Goal: Task Accomplishment & Management: Use online tool/utility

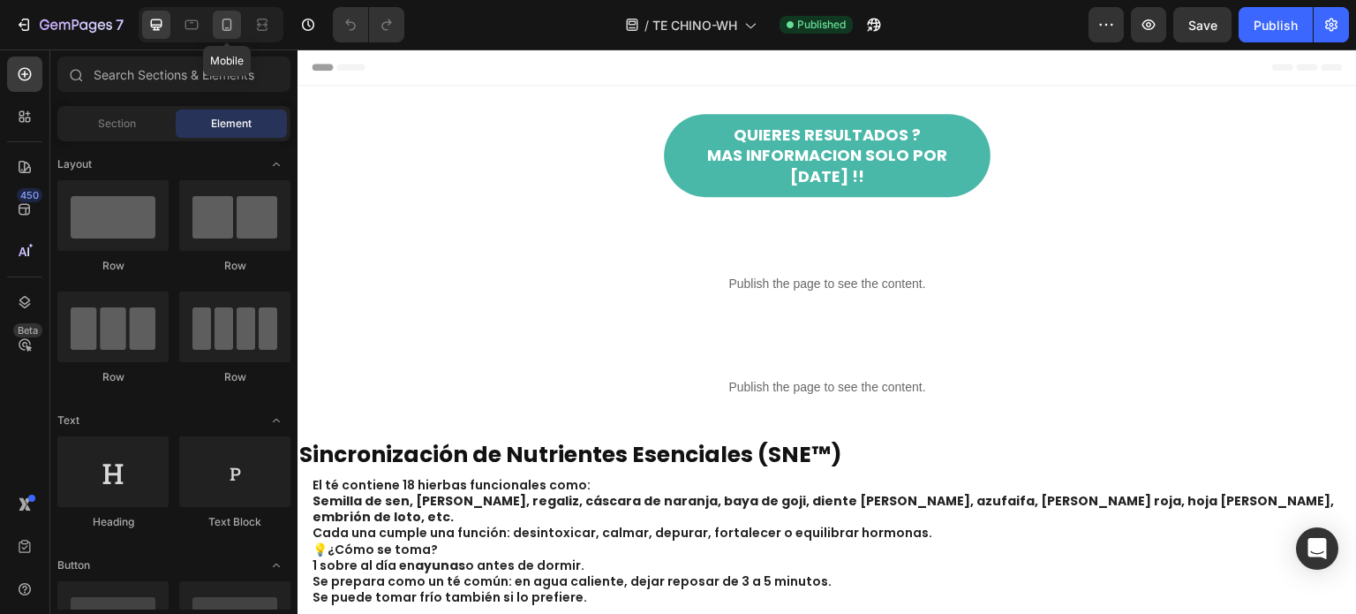
click at [232, 27] on icon at bounding box center [227, 25] width 18 height 18
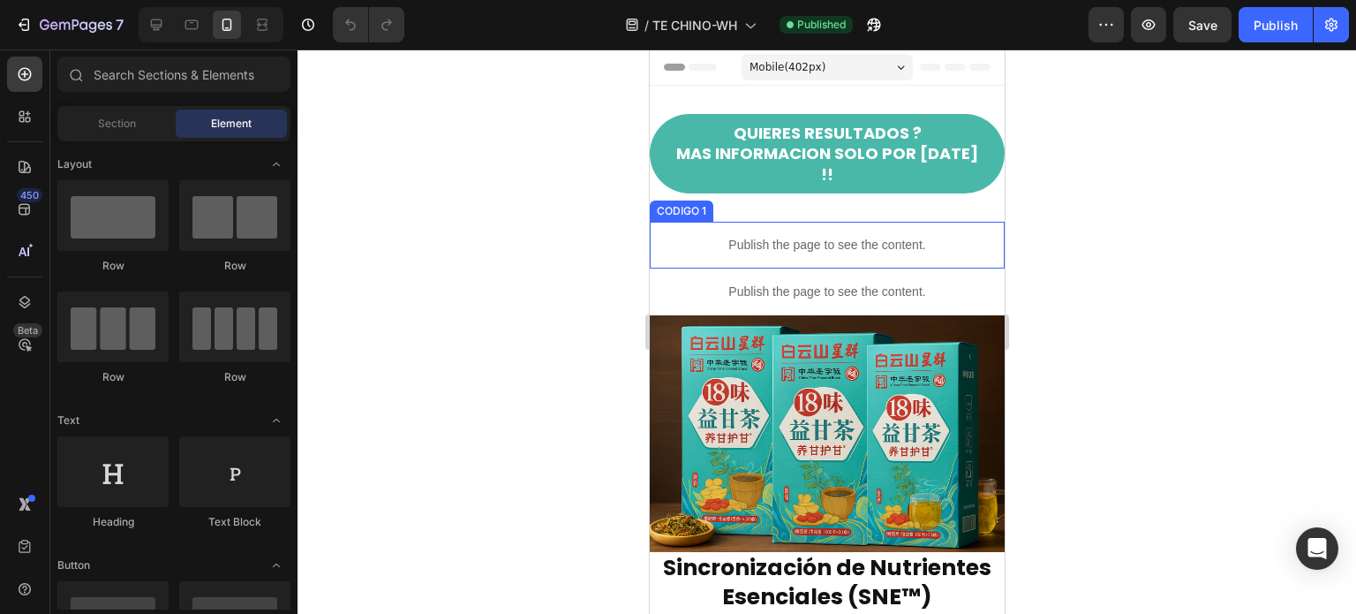
click at [767, 236] on p "Publish the page to see the content." at bounding box center [826, 245] width 355 height 19
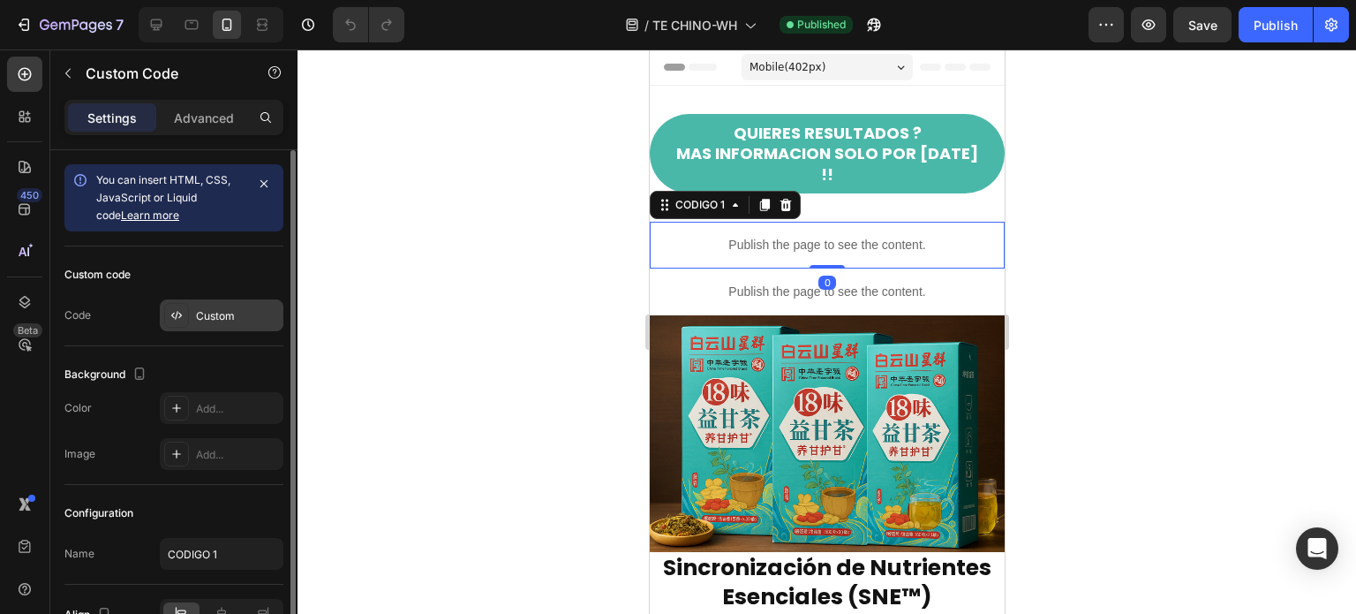
click at [230, 321] on div "Custom" at bounding box center [237, 316] width 83 height 16
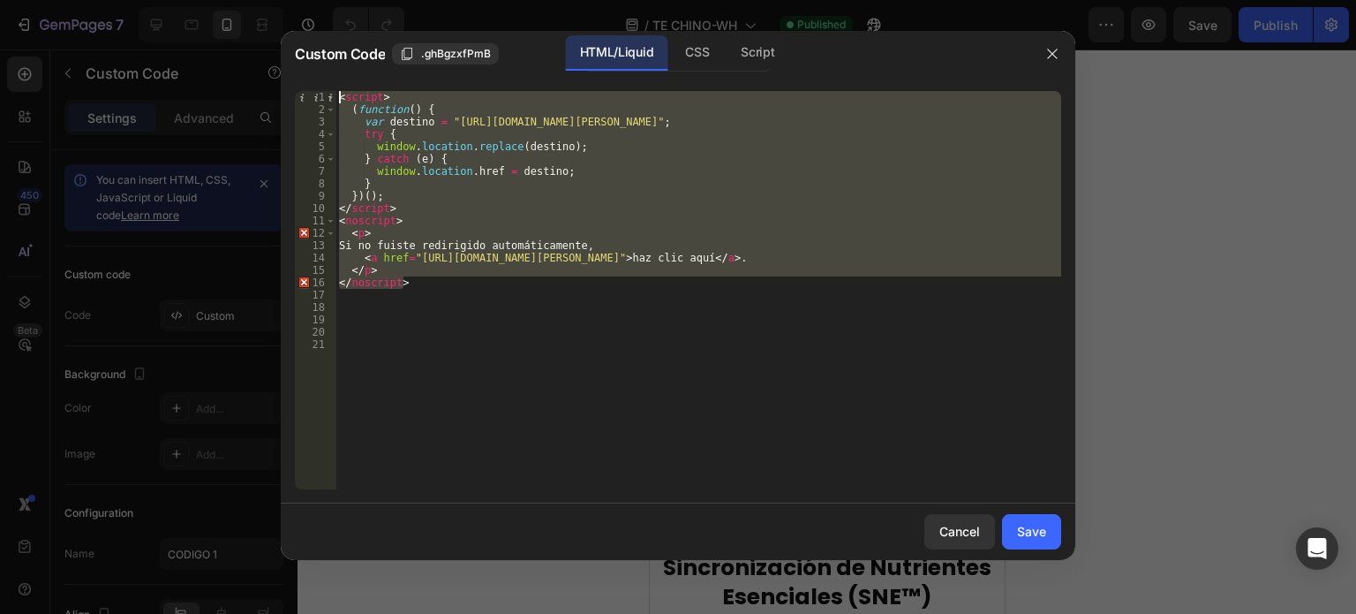
drag, startPoint x: 431, startPoint y: 286, endPoint x: 265, endPoint y: 51, distance: 287.6
click at [265, 51] on div "Custom Code .ghBgzxfPmB HTML/Liquid CSS Script </noscript> 1 2 3 4 5 6 7 8 9 10…" at bounding box center [678, 307] width 1356 height 614
type textarea "<script> (function() {"
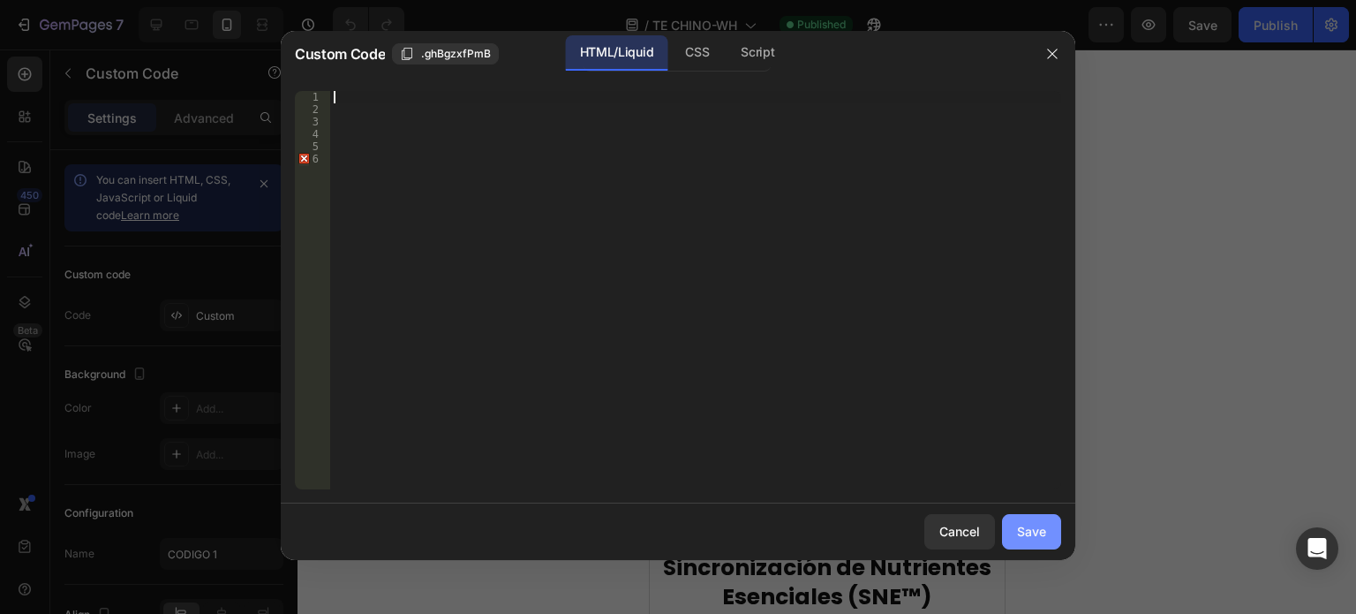
click at [1027, 524] on div "Save" at bounding box center [1031, 531] width 29 height 19
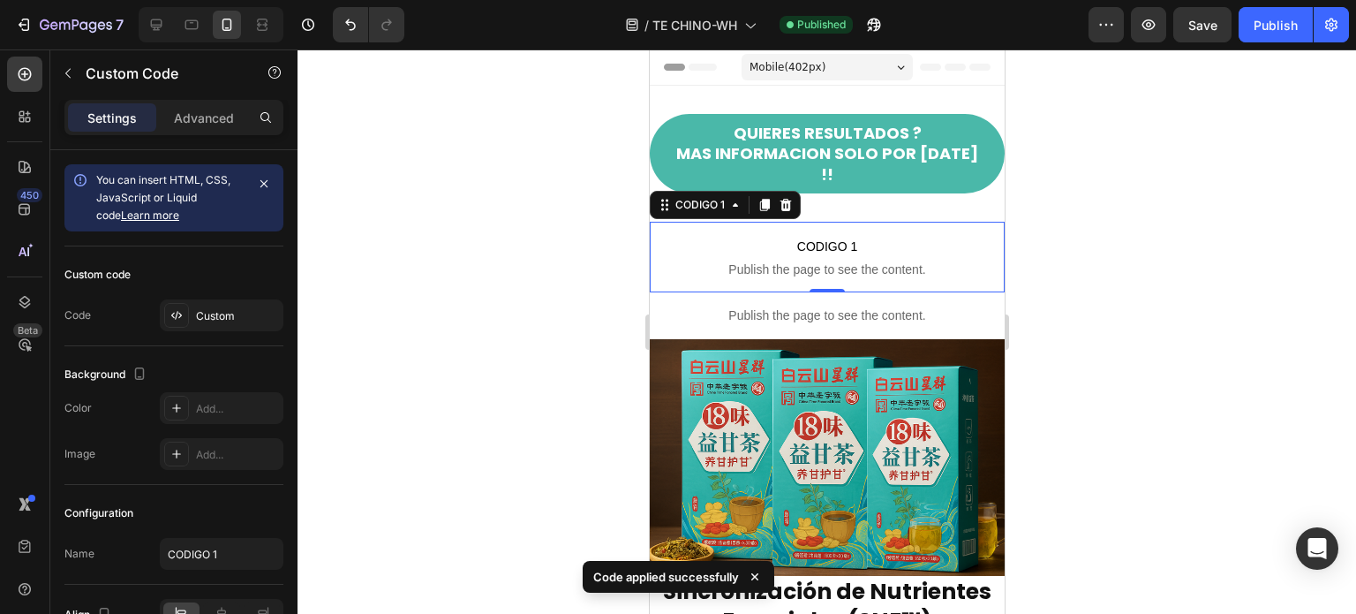
click at [817, 299] on div "0" at bounding box center [826, 306] width 18 height 14
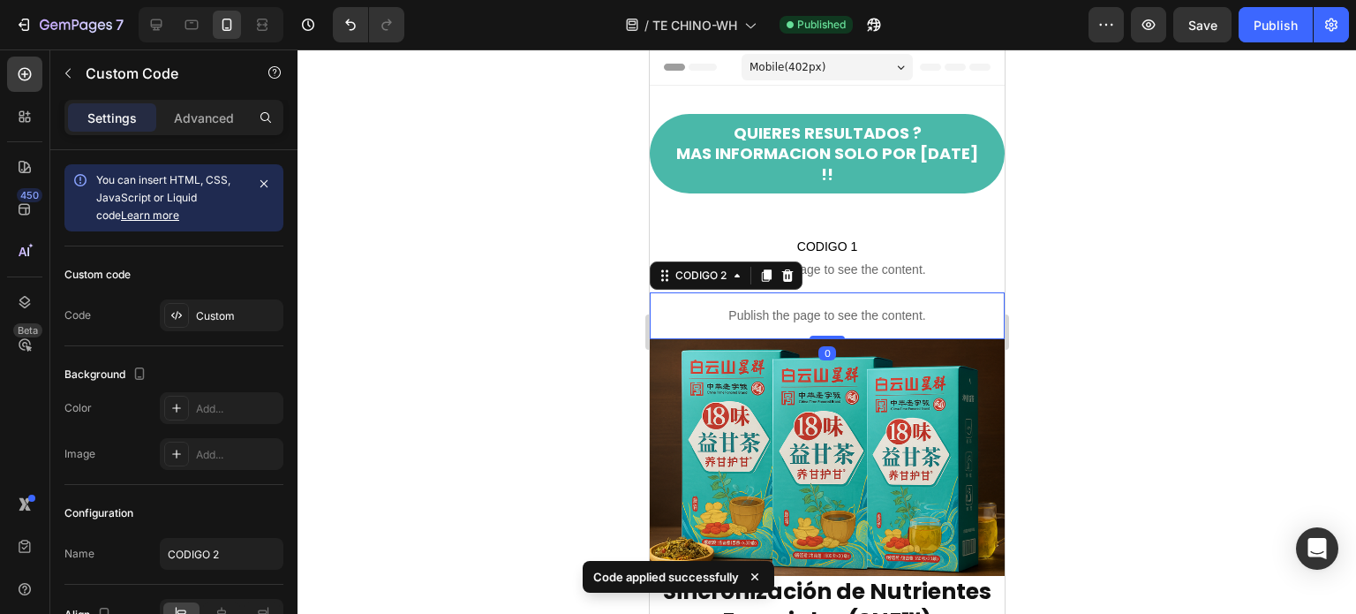
click at [722, 306] on p "Publish the page to see the content." at bounding box center [826, 315] width 355 height 19
click at [231, 316] on div "Custom" at bounding box center [237, 316] width 83 height 16
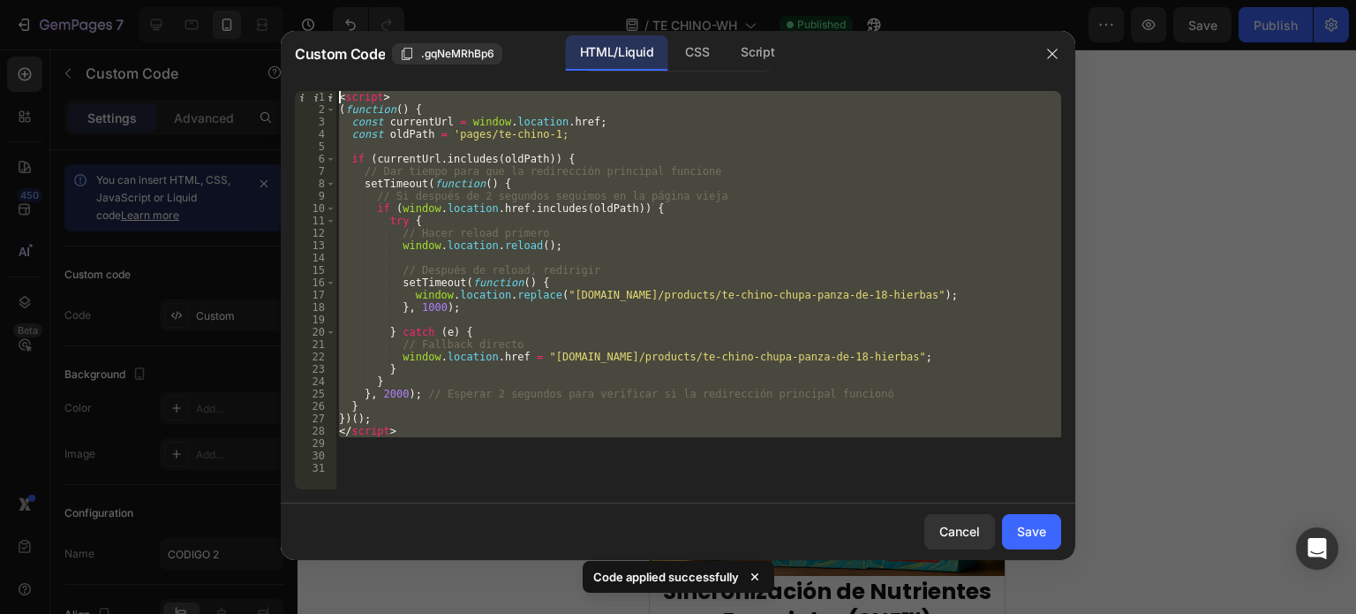
drag, startPoint x: 434, startPoint y: 437, endPoint x: 293, endPoint y: 64, distance: 398.4
click at [293, 64] on div "Custom Code .gqNeMRhBp6 HTML/Liquid CSS Script 1 2 3 4 5 6 7 8 9 10 11 12 13 14…" at bounding box center [678, 295] width 795 height 529
type textarea "<script> (function() {"
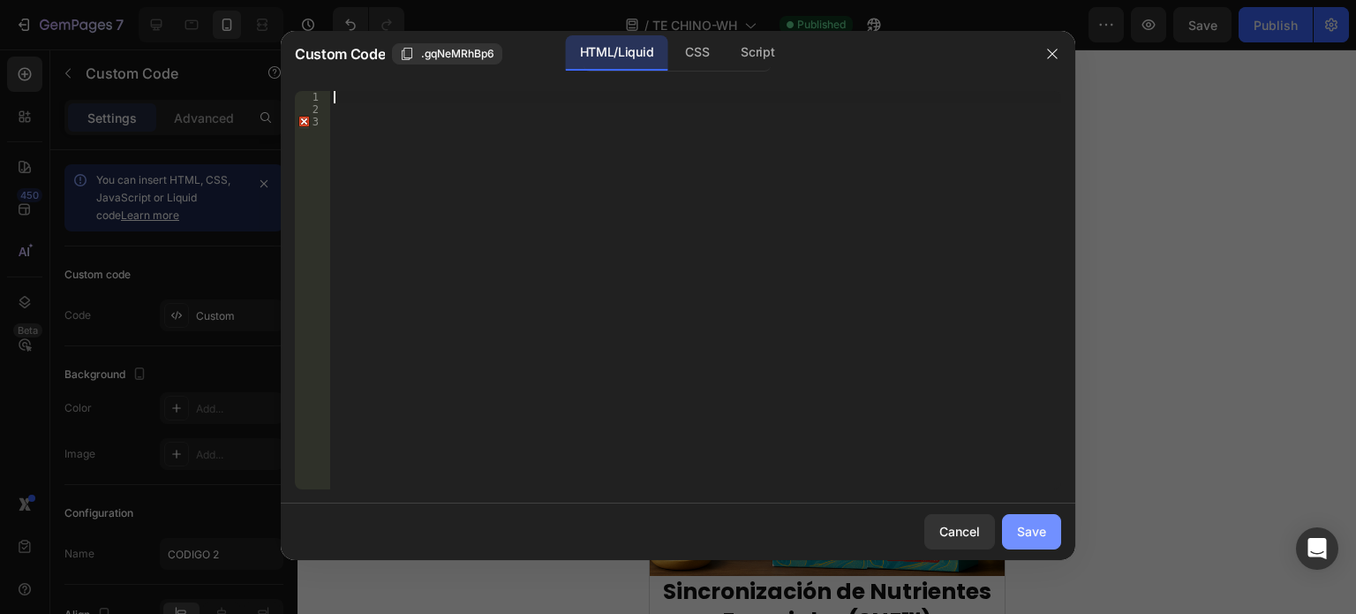
click at [1036, 522] on div "Save" at bounding box center [1031, 531] width 29 height 19
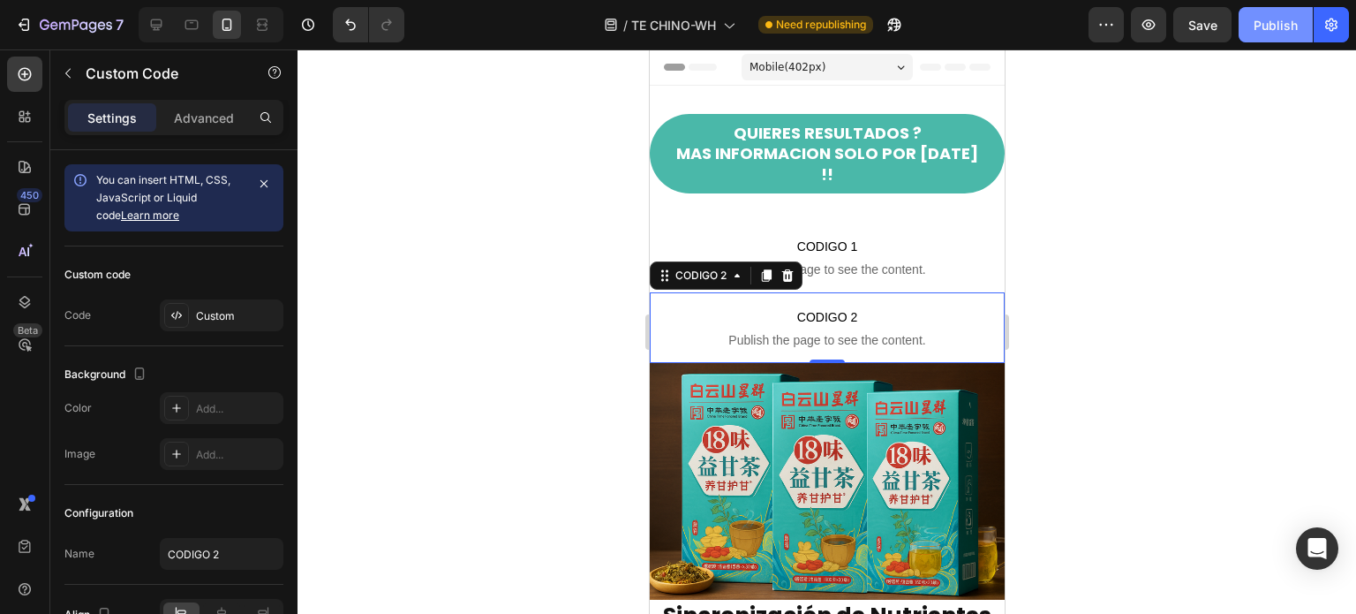
click at [1270, 27] on div "Publish" at bounding box center [1276, 25] width 44 height 19
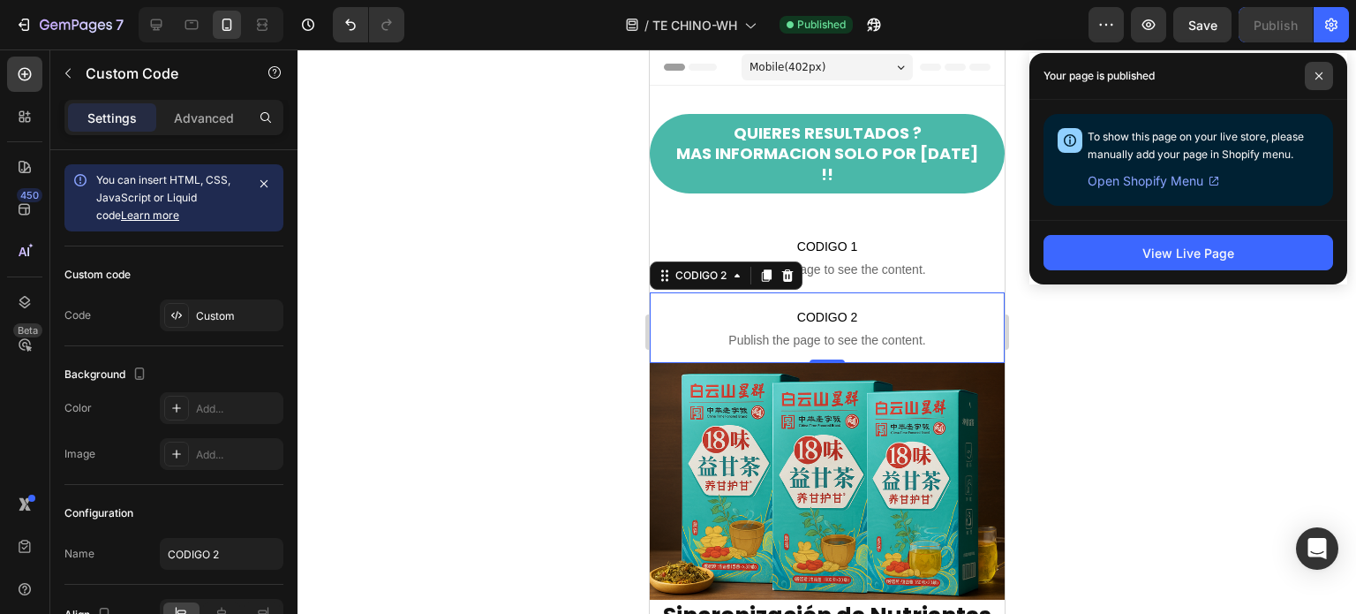
click at [1317, 73] on icon at bounding box center [1318, 75] width 7 height 7
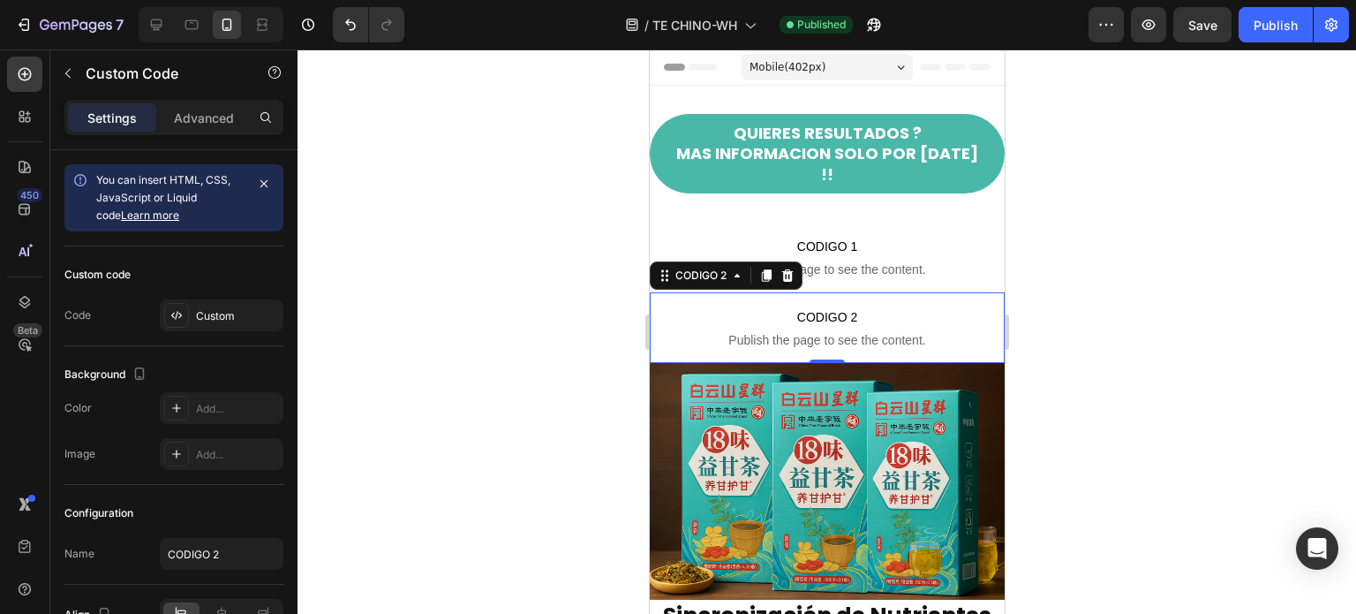
click at [1207, 263] on div at bounding box center [827, 331] width 1059 height 564
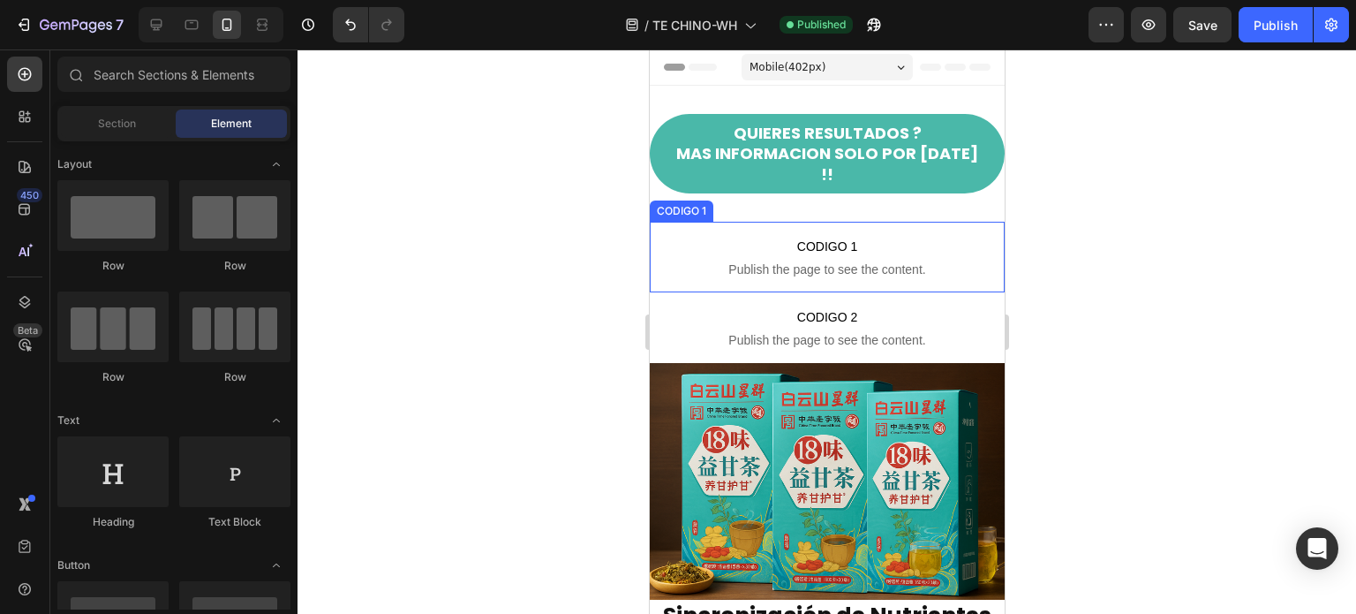
click at [798, 260] on span "Publish the page to see the content." at bounding box center [826, 269] width 355 height 18
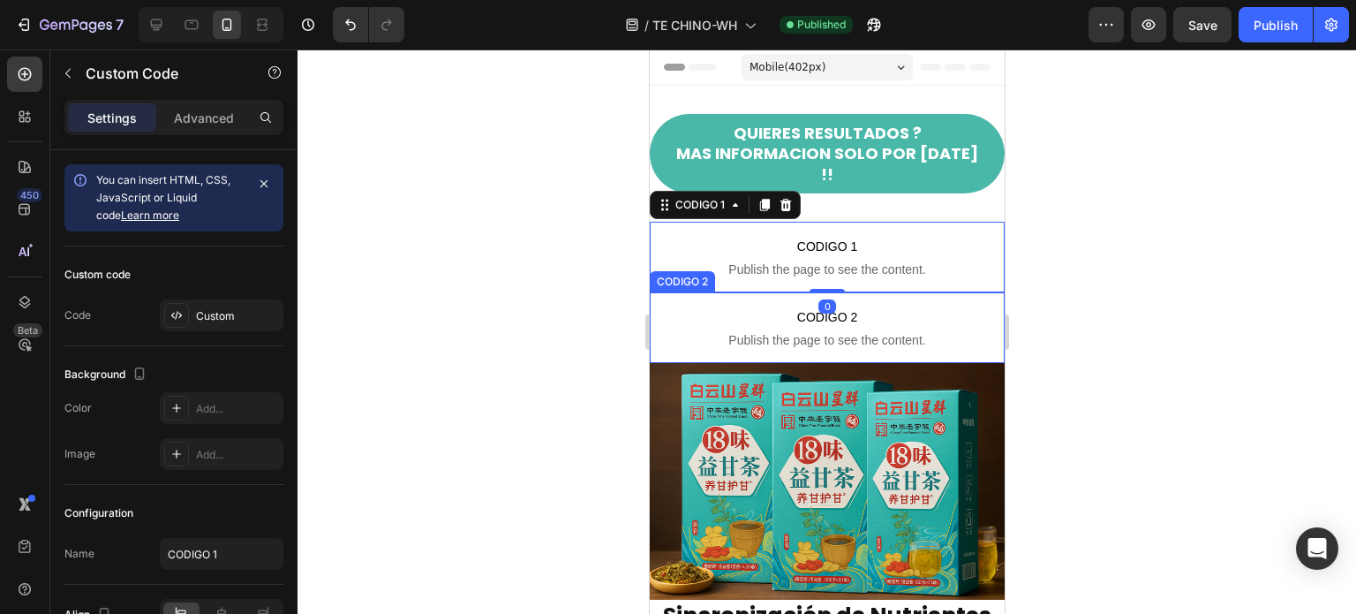
click at [789, 306] on span "CODIGO 2" at bounding box center [826, 316] width 355 height 21
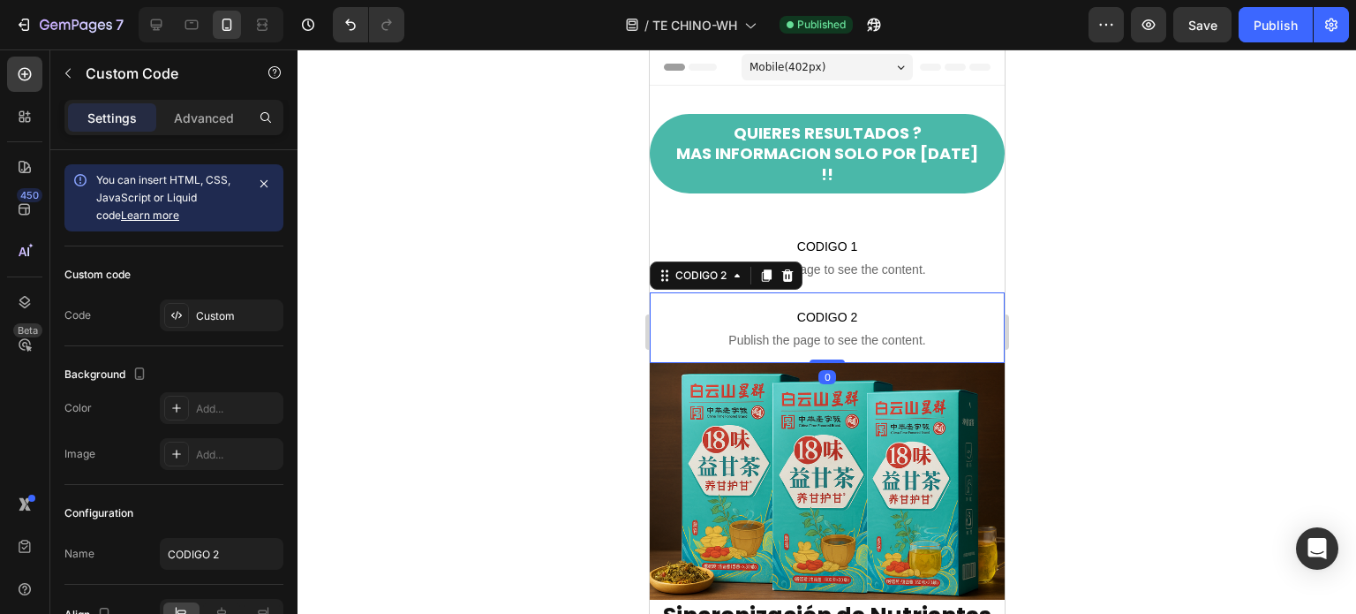
click at [789, 306] on span "CODIGO 2" at bounding box center [826, 316] width 355 height 21
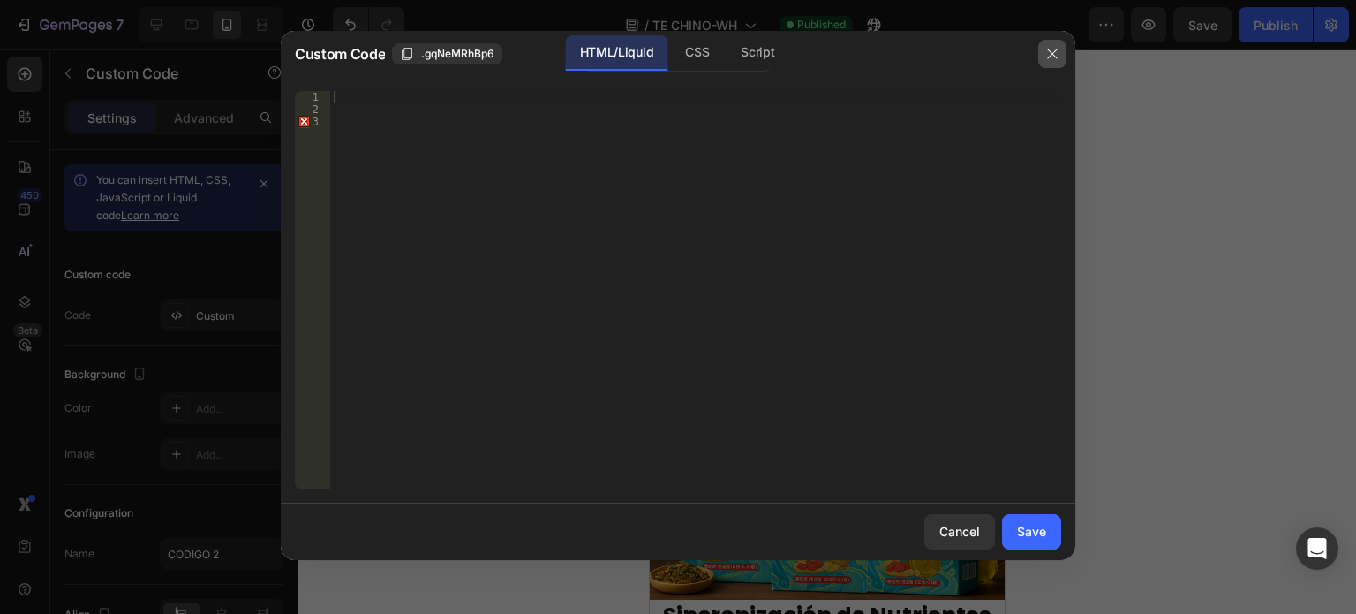
click at [1045, 49] on icon "button" at bounding box center [1052, 54] width 14 height 14
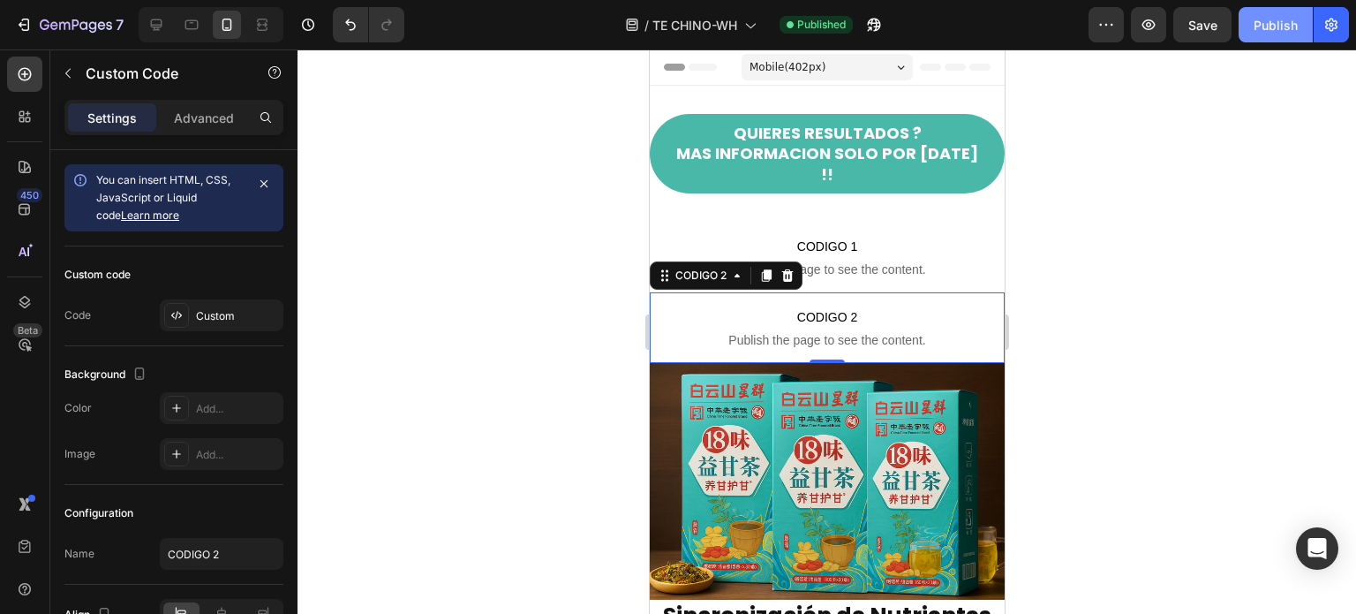
click at [1291, 35] on button "Publish" at bounding box center [1276, 24] width 74 height 35
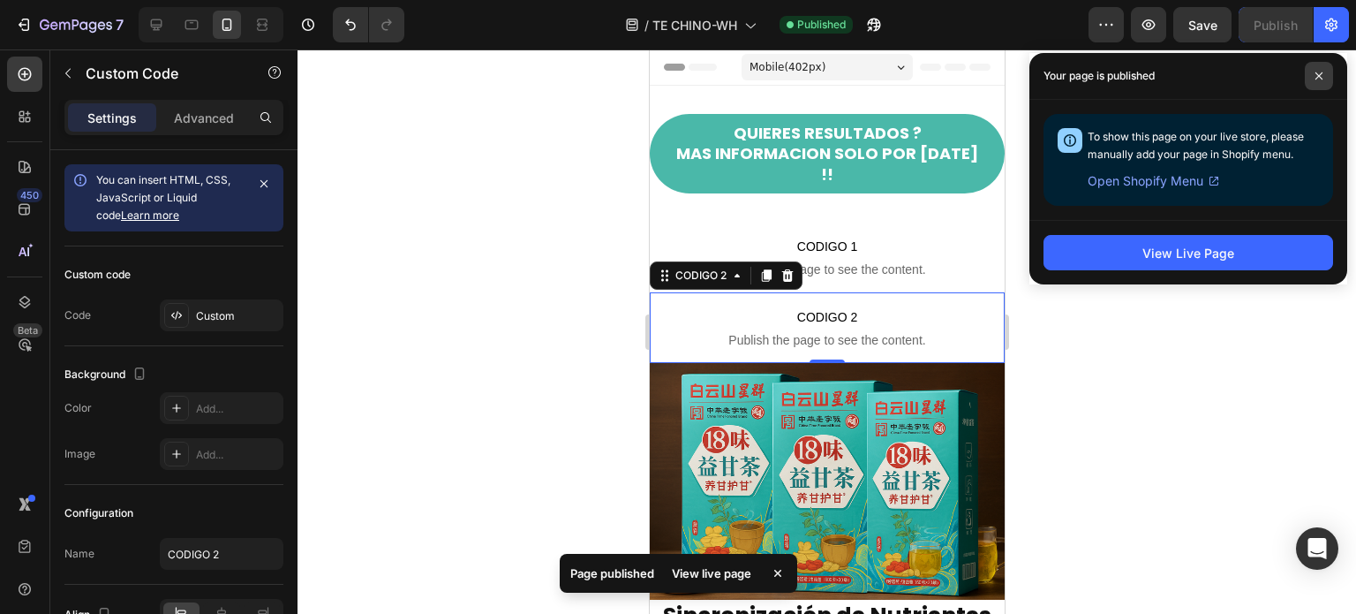
click at [1327, 75] on span at bounding box center [1319, 76] width 28 height 28
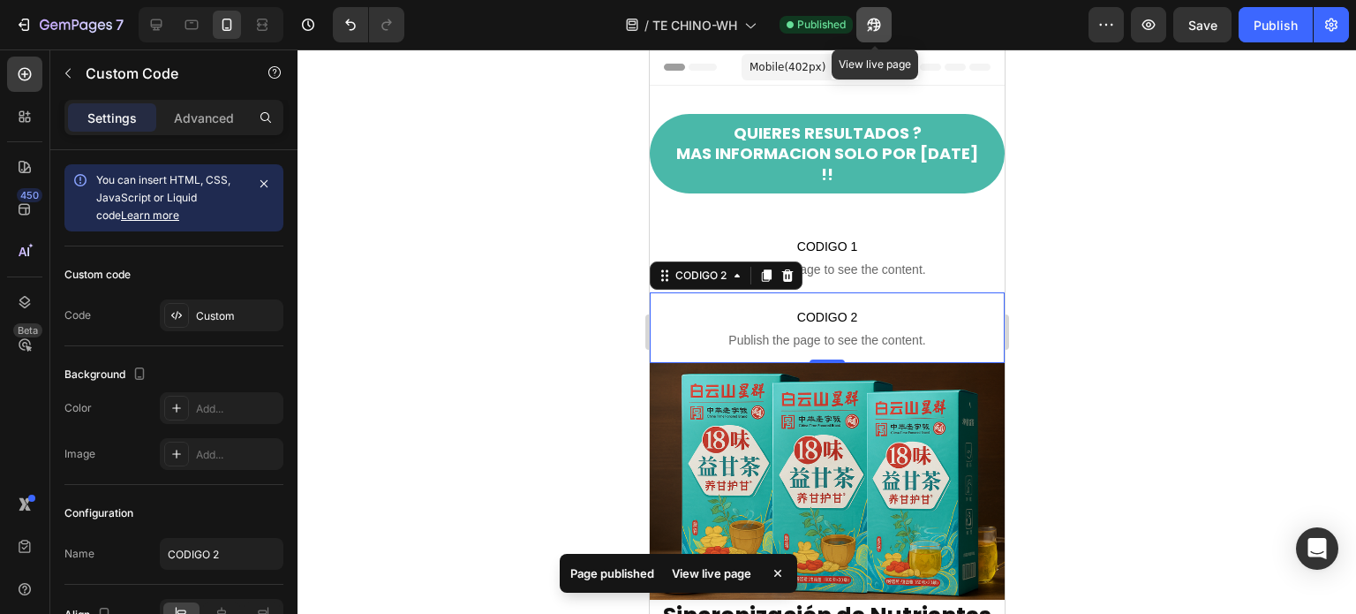
click at [876, 24] on icon "button" at bounding box center [873, 25] width 13 height 13
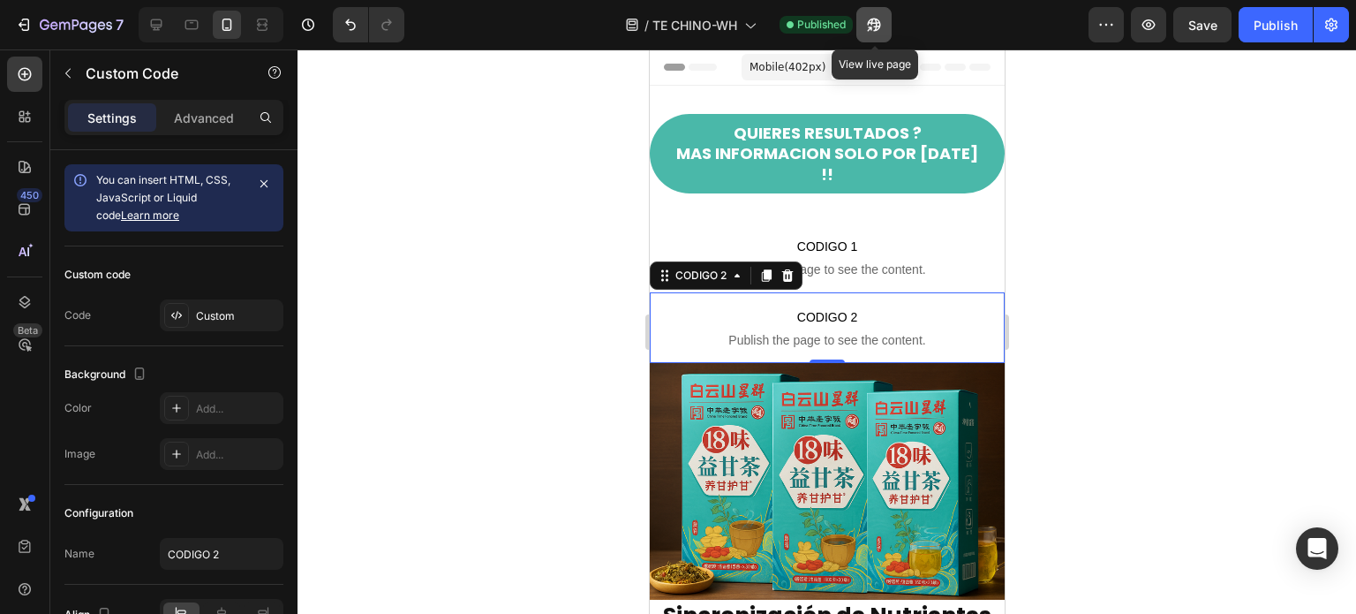
click at [878, 26] on icon "button" at bounding box center [873, 25] width 13 height 13
